Goal: Information Seeking & Learning: Learn about a topic

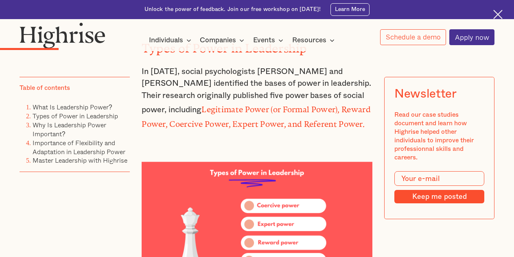
scroll to position [1037, 0]
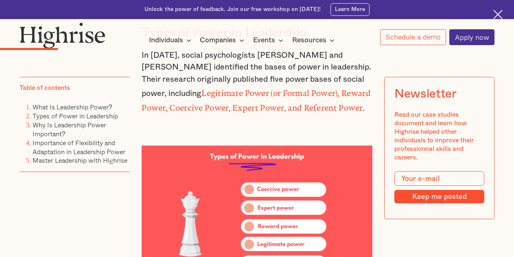
drag, startPoint x: 270, startPoint y: 92, endPoint x: 251, endPoint y: 201, distance: 111.0
click at [498, 12] on img at bounding box center [497, 14] width 9 height 9
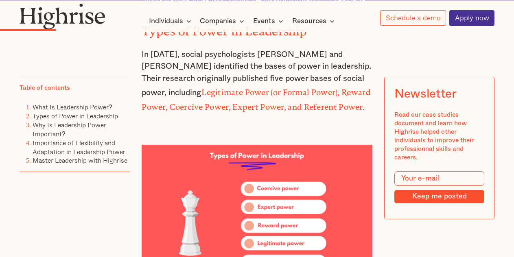
scroll to position [1018, 0]
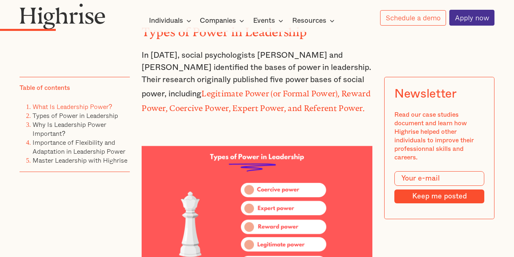
click at [106, 109] on link "What Is Leadership Power?" at bounding box center [73, 107] width 80 height 10
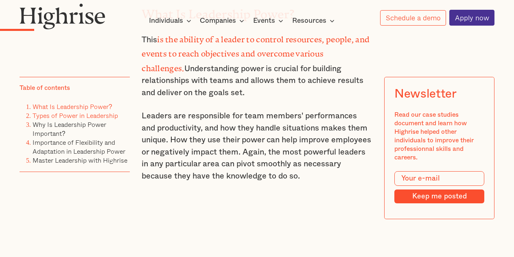
scroll to position [752, 0]
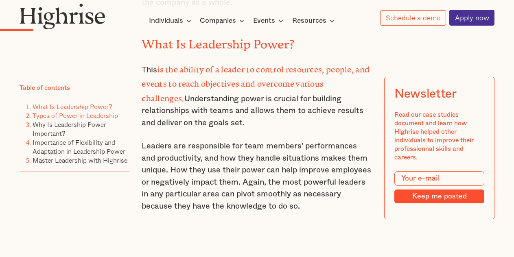
click at [106, 114] on link "Types of Power in Leadership" at bounding box center [75, 116] width 85 height 10
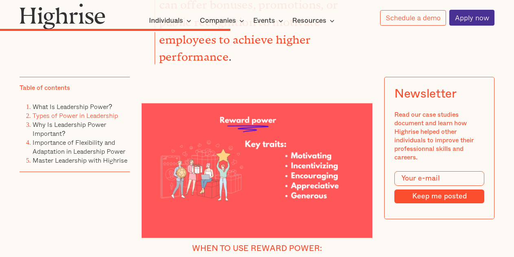
scroll to position [2992, 0]
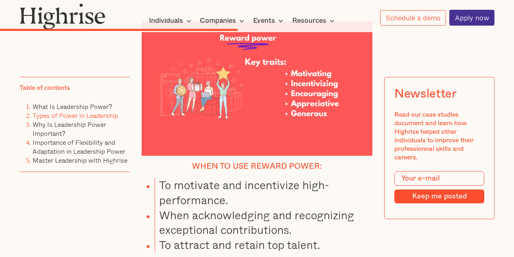
drag, startPoint x: 158, startPoint y: 87, endPoint x: 234, endPoint y: 159, distance: 105.0
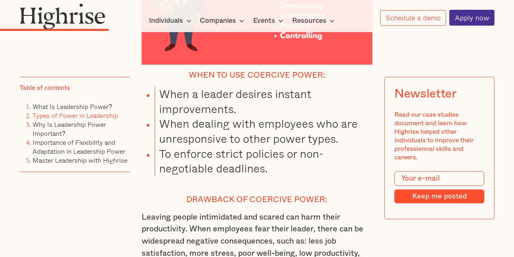
scroll to position [1609, 0]
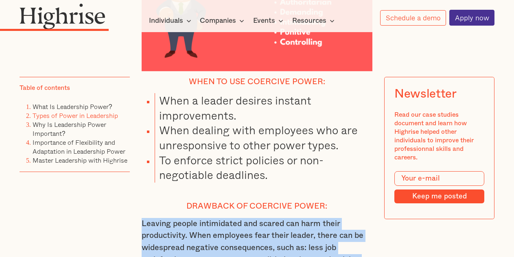
drag, startPoint x: 140, startPoint y: 57, endPoint x: 246, endPoint y: 102, distance: 115.2
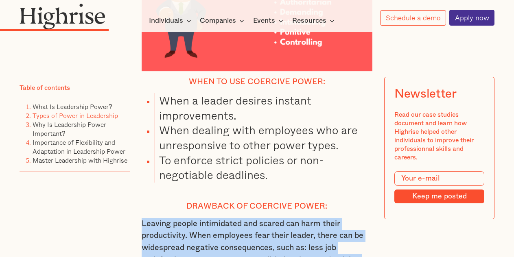
drag, startPoint x: 141, startPoint y: 55, endPoint x: 257, endPoint y: 100, distance: 124.7
copy p "Leaving people intimidated and scared can harm their productivity. When employe…"
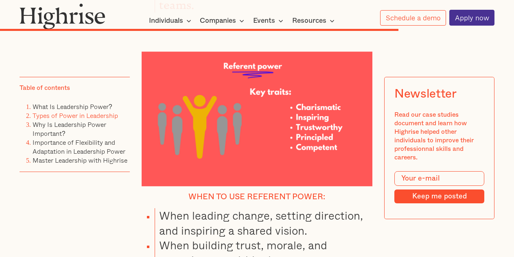
scroll to position [4831, 0]
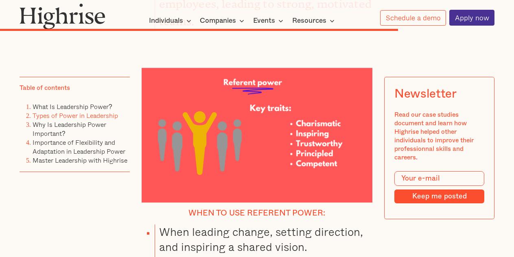
drag, startPoint x: 216, startPoint y: 196, endPoint x: 158, endPoint y: 89, distance: 122.0
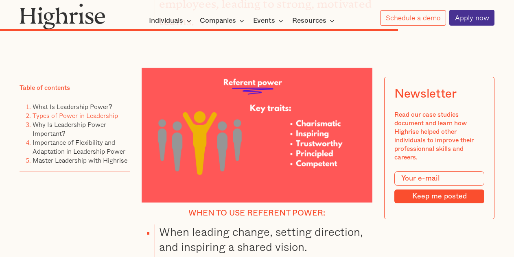
copy ul "Difficult to replicate or transfer to others. Can be vulnerable to changes in p…"
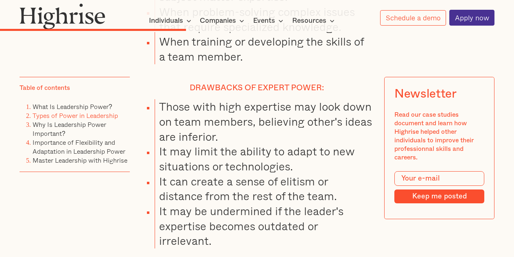
scroll to position [2488, 0]
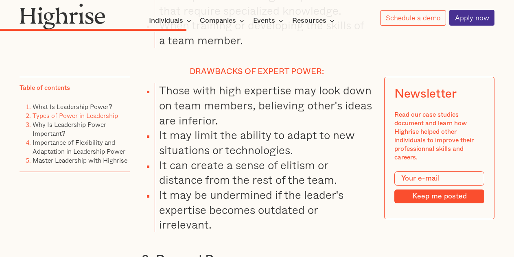
drag, startPoint x: 257, startPoint y: 159, endPoint x: 138, endPoint y: 91, distance: 136.8
click at [157, 252] on h3 "3. Reward Power" at bounding box center [257, 260] width 231 height 16
drag, startPoint x: 156, startPoint y: 74, endPoint x: 259, endPoint y: 157, distance: 131.4
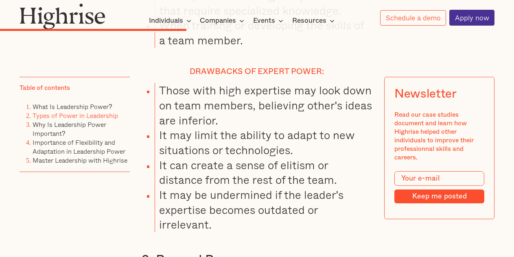
copy div "Reward Power This power results from a leader's ability to reward team members …"
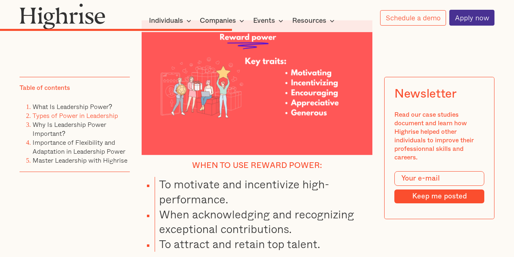
scroll to position [2992, 0]
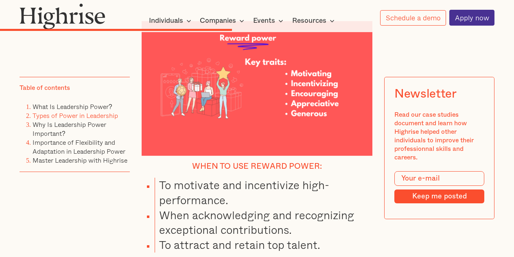
drag, startPoint x: 258, startPoint y: 133, endPoint x: 157, endPoint y: 92, distance: 108.2
copy ul "Can create a culture of short-term, extrinsic motivation. May result in entitle…"
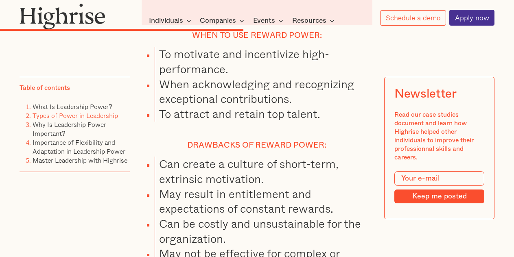
scroll to position [3139, 0]
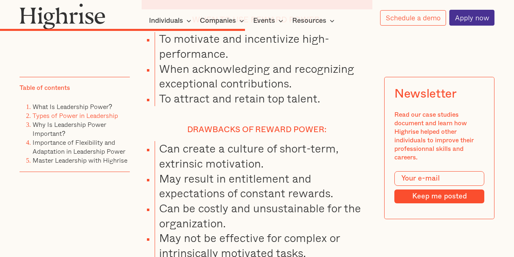
drag, startPoint x: 182, startPoint y: 166, endPoint x: 267, endPoint y: 105, distance: 105.0
click at [168, 176] on div "2. Expert Power This power is derived from your expertise, skill set, knowledge…" at bounding box center [257, 32] width 231 height 2346
drag, startPoint x: 173, startPoint y: 161, endPoint x: 153, endPoint y: 82, distance: 82.2
click at [153, 82] on div "2. Expert Power This power is derived from your expertise, skill set, knowledge…" at bounding box center [257, 32] width 231 height 2346
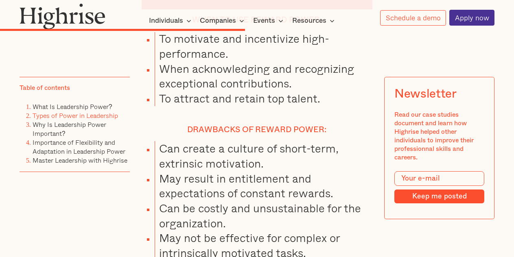
copy div "Legitimate Power Compared to other forms of power, legitimate power is based on…"
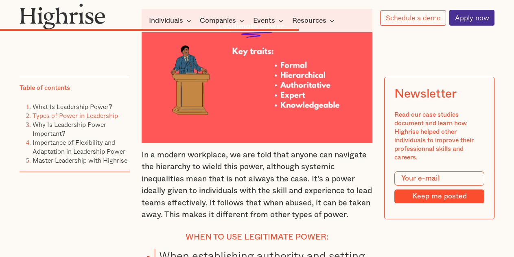
scroll to position [3806, 0]
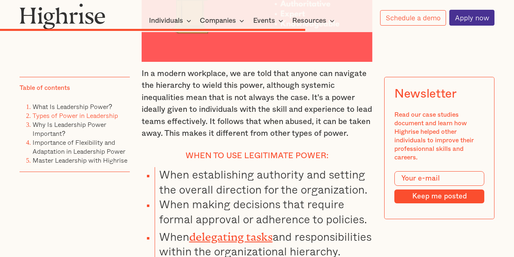
drag, startPoint x: 362, startPoint y: 165, endPoint x: 232, endPoint y: 127, distance: 135.4
drag, startPoint x: 188, startPoint y: 242, endPoint x: 159, endPoint y: 79, distance: 166.2
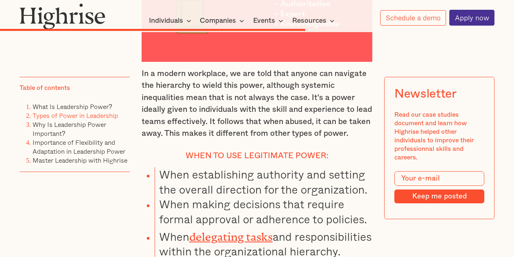
copy ul "Bureaucracy : Relying on formal power may cause bureaucratic hurdles that hinde…"
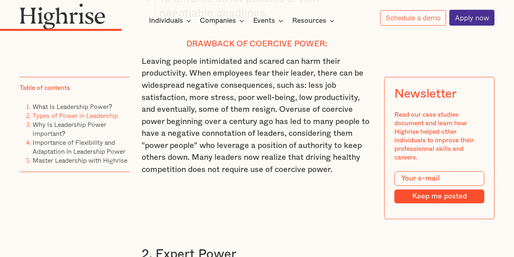
scroll to position [1772, 0]
drag, startPoint x: 204, startPoint y: 172, endPoint x: 156, endPoint y: 87, distance: 97.3
copy div "Expert Power This power is derived from your expertise, skill set, knowledge, a…"
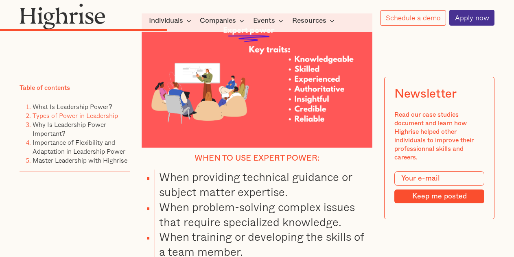
scroll to position [2293, 0]
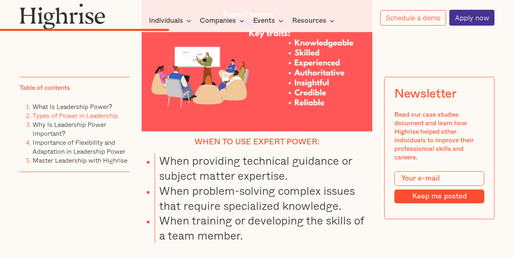
drag, startPoint x: 283, startPoint y: 205, endPoint x: 160, endPoint y: 111, distance: 154.7
copy ul "Those with high expertise may look down on team members, believing other's idea…"
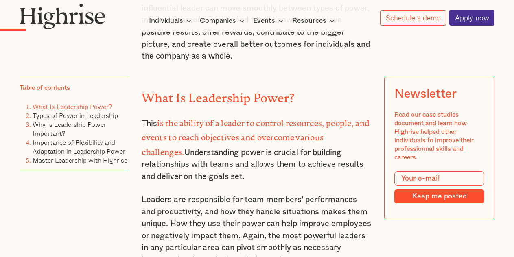
scroll to position [714, 0]
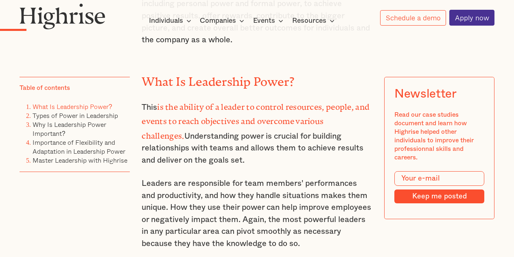
drag, startPoint x: 174, startPoint y: 140, endPoint x: 135, endPoint y: 80, distance: 71.1
copy p "This is the ability of a leader to control resources, people, and events to rea…"
click at [193, 197] on p "Leaders are responsible for team members' performances and productivity, and ho…" at bounding box center [257, 214] width 231 height 72
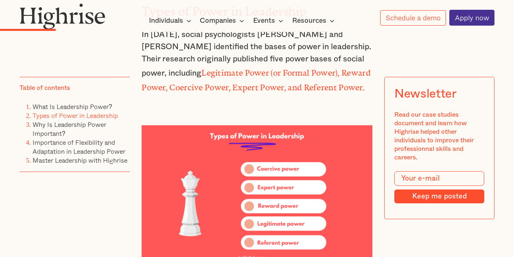
scroll to position [1023, 0]
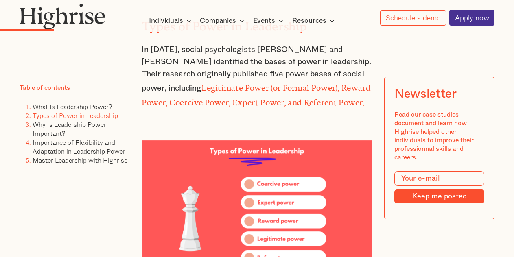
click at [255, 140] on img at bounding box center [257, 207] width 231 height 134
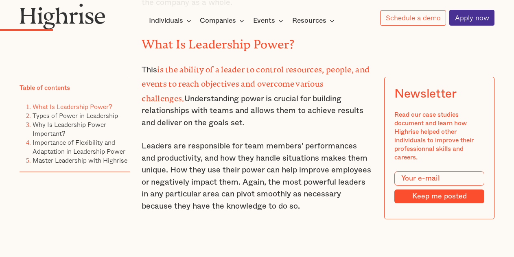
scroll to position [1018, 0]
